Goal: Check status: Check status

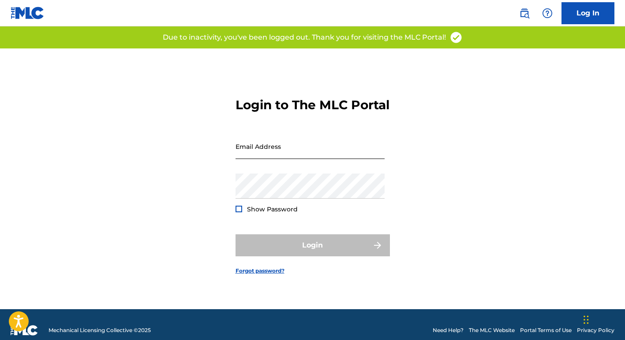
click at [290, 159] on input "Email Address" at bounding box center [309, 146] width 149 height 25
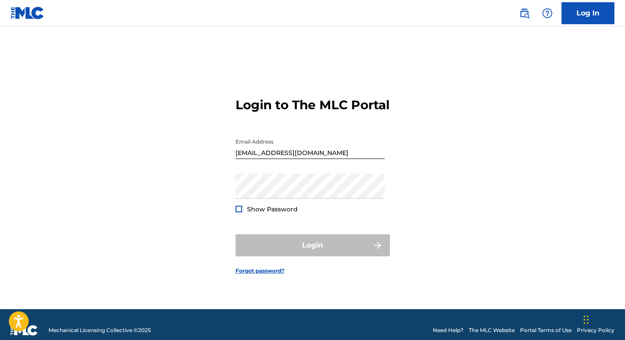
type input "[EMAIL_ADDRESS][DOMAIN_NAME]"
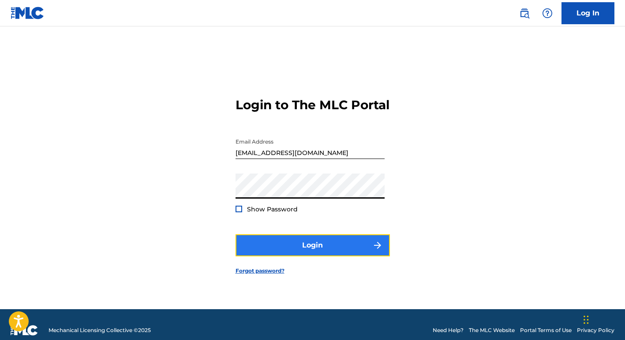
click at [277, 247] on button "Login" at bounding box center [312, 246] width 154 height 22
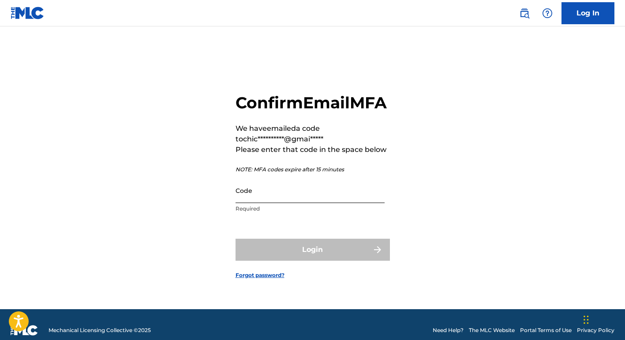
click at [294, 199] on input "Code" at bounding box center [309, 190] width 149 height 25
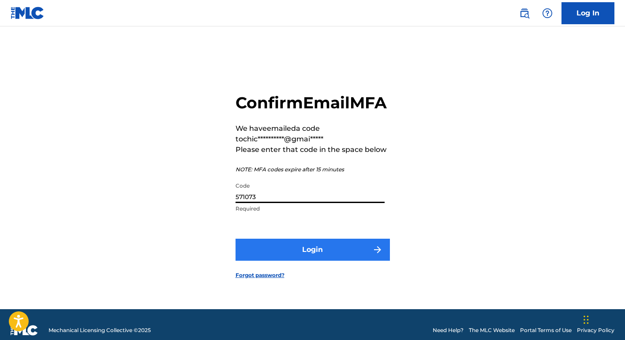
type input "571073"
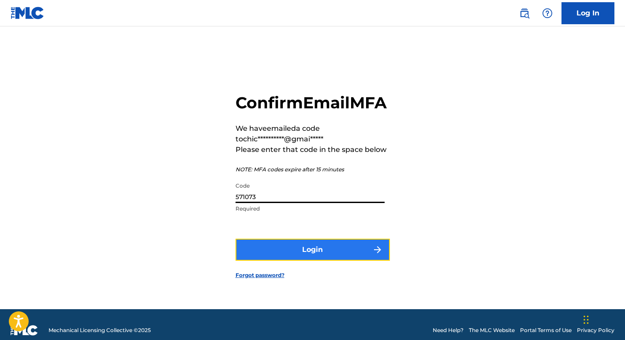
click at [339, 255] on button "Login" at bounding box center [312, 250] width 154 height 22
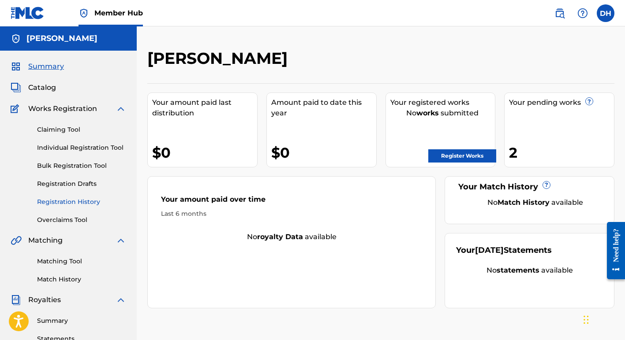
click at [62, 200] on link "Registration History" at bounding box center [81, 202] width 89 height 9
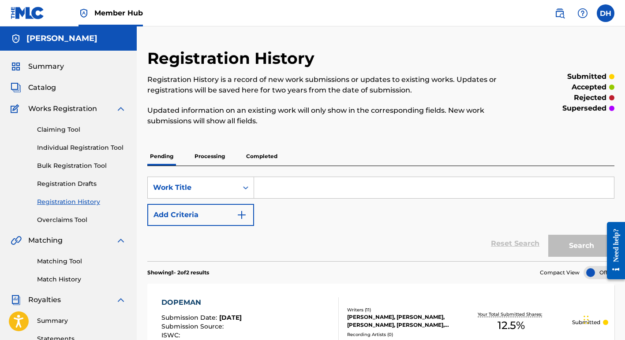
click at [214, 155] on p "Processing" at bounding box center [210, 156] width 36 height 19
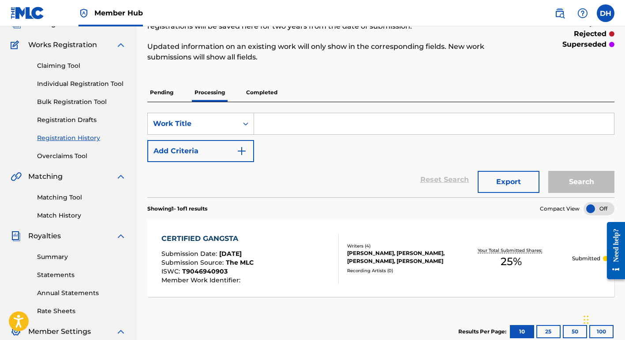
scroll to position [53, 0]
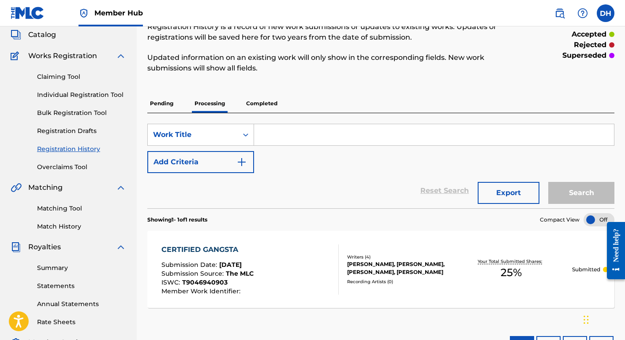
click at [262, 102] on p "Completed" at bounding box center [261, 103] width 37 height 19
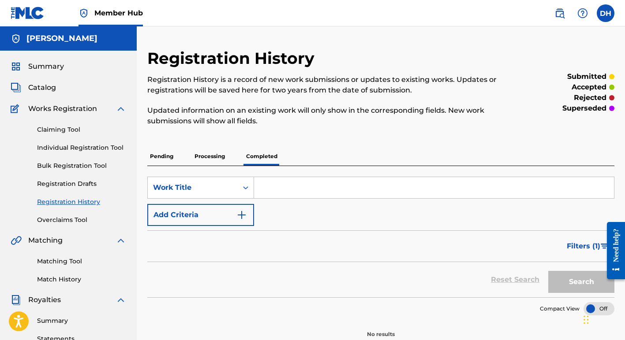
click at [217, 160] on p "Processing" at bounding box center [210, 156] width 36 height 19
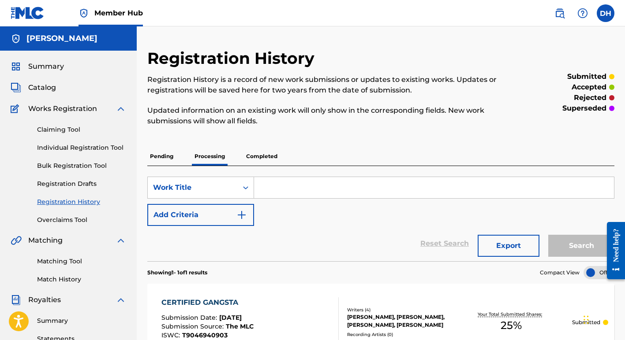
click at [165, 159] on p "Pending" at bounding box center [161, 156] width 29 height 19
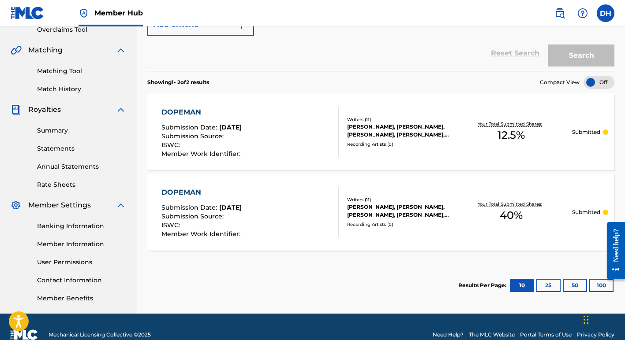
scroll to position [203, 0]
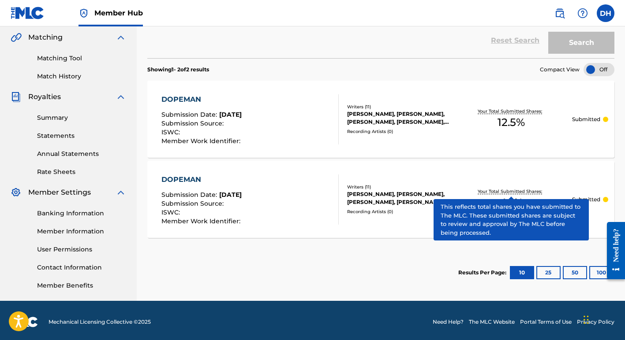
click at [523, 194] on p "Your Total Submitted Shares:" at bounding box center [511, 191] width 67 height 7
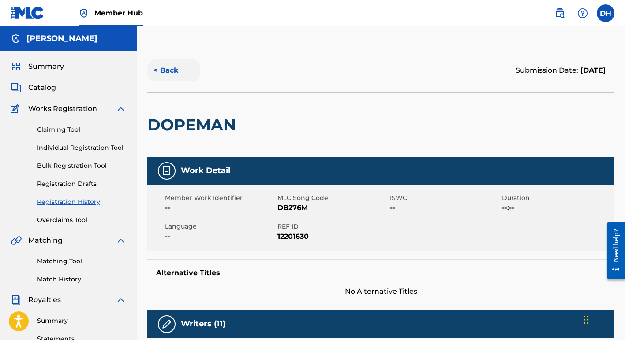
click at [166, 69] on button "< Back" at bounding box center [173, 71] width 53 height 22
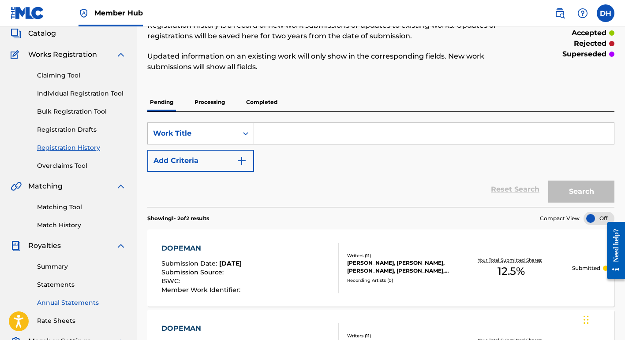
scroll to position [52, 0]
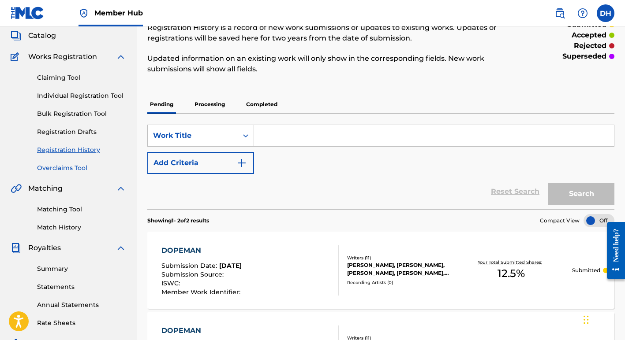
click at [84, 170] on link "Overclaims Tool" at bounding box center [81, 168] width 89 height 9
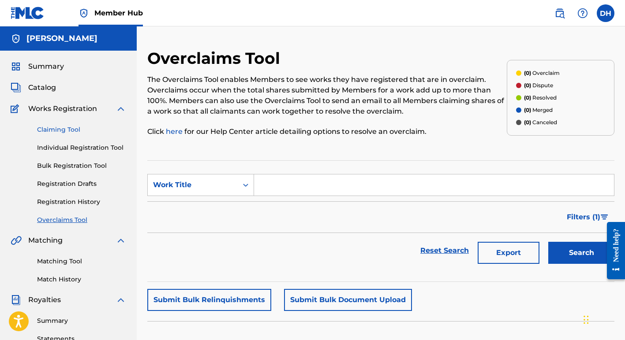
click at [74, 130] on link "Claiming Tool" at bounding box center [81, 129] width 89 height 9
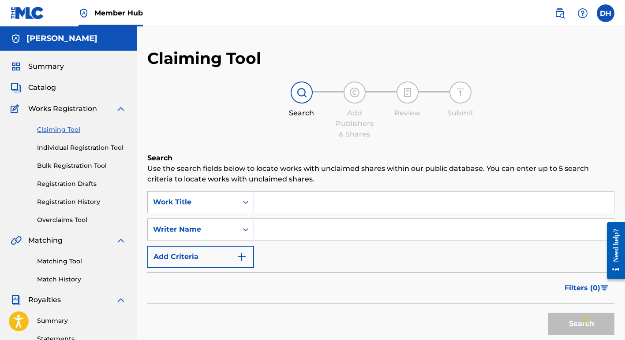
click at [56, 86] on div "Catalog" at bounding box center [69, 87] width 116 height 11
click at [50, 86] on span "Catalog" at bounding box center [42, 87] width 28 height 11
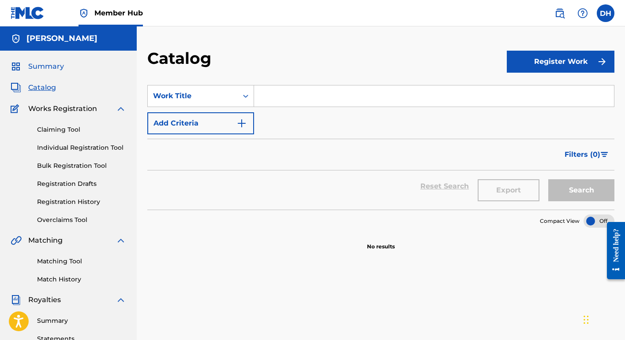
click at [52, 65] on span "Summary" at bounding box center [46, 66] width 36 height 11
